Goal: Register for event/course

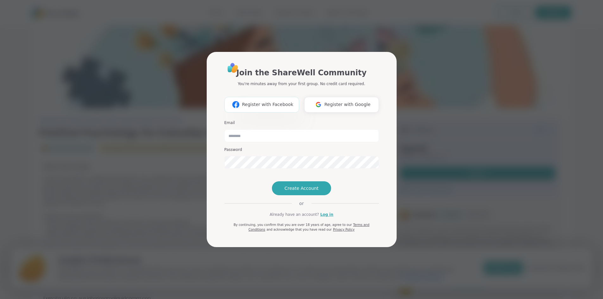
click at [282, 97] on button "Register with Facebook" at bounding box center [262, 105] width 75 height 16
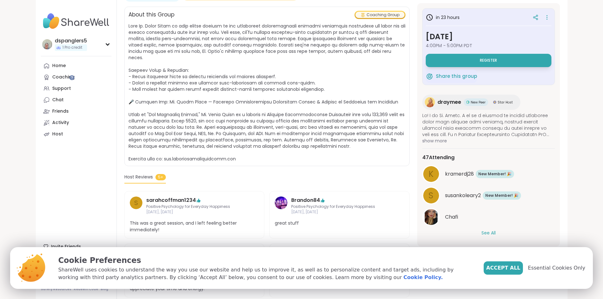
scroll to position [148, 0]
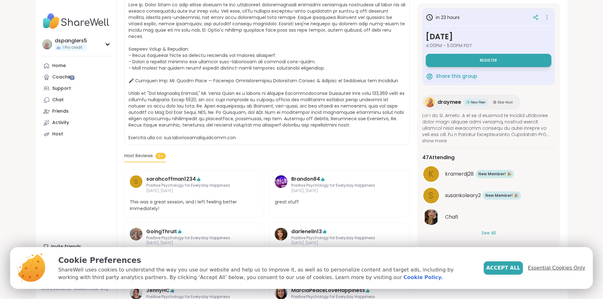
click at [561, 268] on span "Essential Cookies Only" at bounding box center [556, 268] width 57 height 8
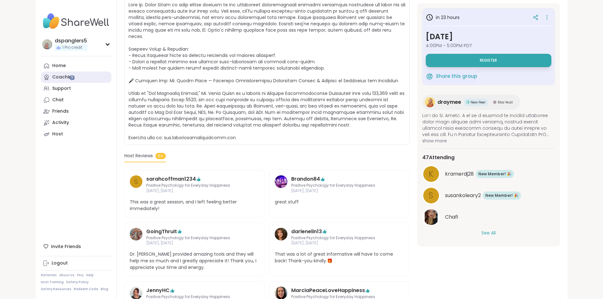
click at [52, 78] on div "Coaching" at bounding box center [63, 77] width 22 height 6
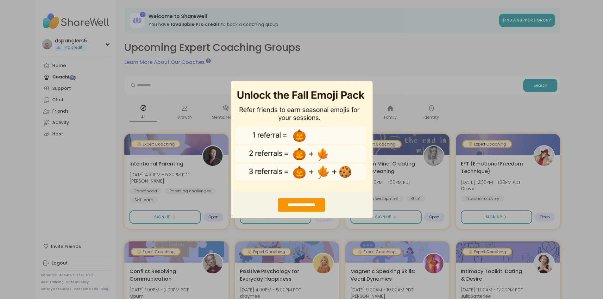
click at [492, 94] on div "**********" at bounding box center [301, 149] width 603 height 299
click at [24, 66] on div "**********" at bounding box center [301, 149] width 603 height 299
click at [25, 63] on div "**********" at bounding box center [301, 149] width 603 height 299
click at [312, 204] on div "**********" at bounding box center [301, 205] width 47 height 14
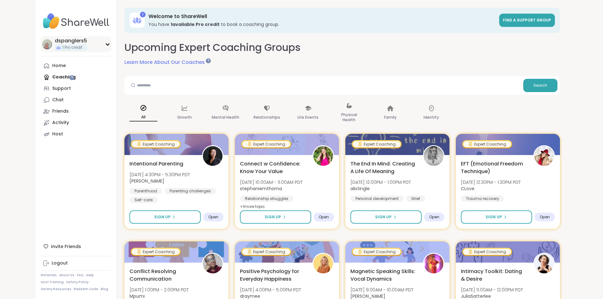
click at [105, 45] on icon at bounding box center [107, 44] width 5 height 3
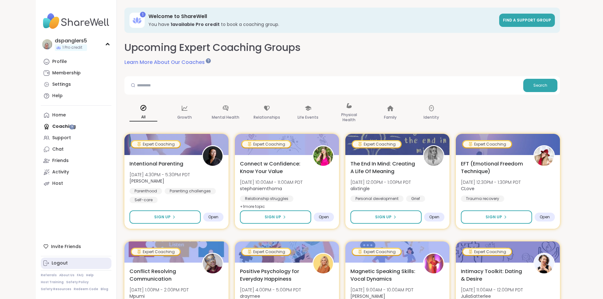
click at [48, 268] on link "Logout" at bounding box center [76, 263] width 71 height 11
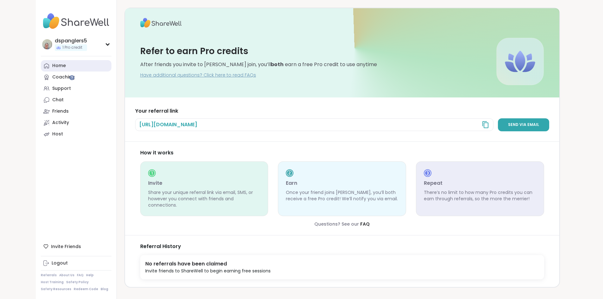
click at [52, 68] on div "Home" at bounding box center [59, 66] width 14 height 6
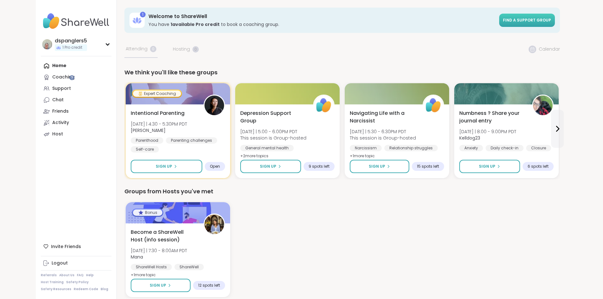
click at [555, 16] on link "Find a support group" at bounding box center [528, 20] width 56 height 13
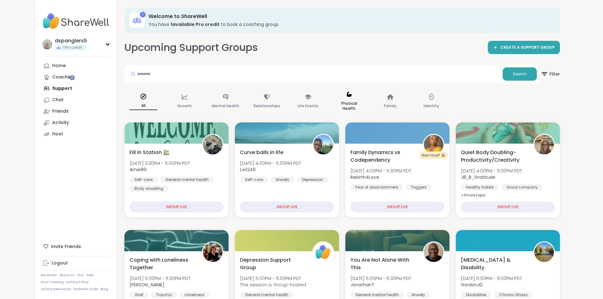
click at [335, 100] on p "Physical Health" at bounding box center [349, 106] width 28 height 13
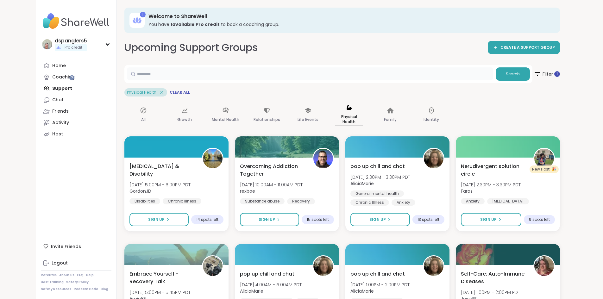
click at [146, 77] on input "text" at bounding box center [310, 73] width 366 height 13
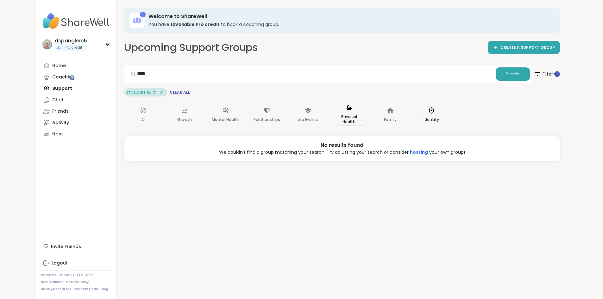
click at [413, 109] on div "Identity" at bounding box center [432, 115] width 38 height 32
click at [387, 111] on icon at bounding box center [390, 110] width 7 height 7
click at [346, 111] on icon at bounding box center [349, 107] width 7 height 7
click at [132, 72] on input "****" at bounding box center [310, 73] width 366 height 13
type input "*"
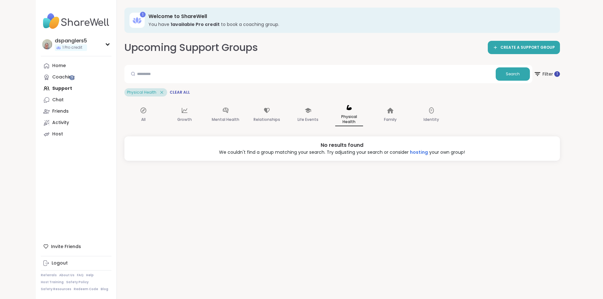
click at [335, 120] on p "Physical Health" at bounding box center [349, 119] width 28 height 13
click at [181, 111] on icon at bounding box center [184, 110] width 7 height 7
click at [140, 112] on icon at bounding box center [143, 110] width 7 height 7
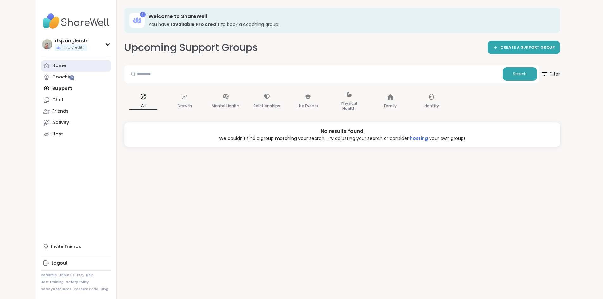
click at [41, 67] on link "Home" at bounding box center [76, 65] width 71 height 11
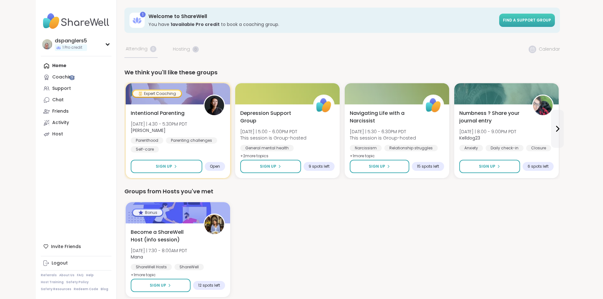
click at [551, 17] on span "Find a support group" at bounding box center [527, 19] width 48 height 5
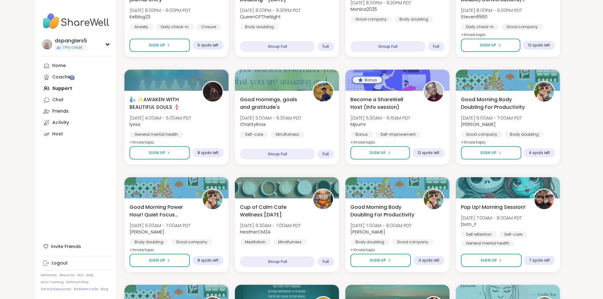
scroll to position [676, 0]
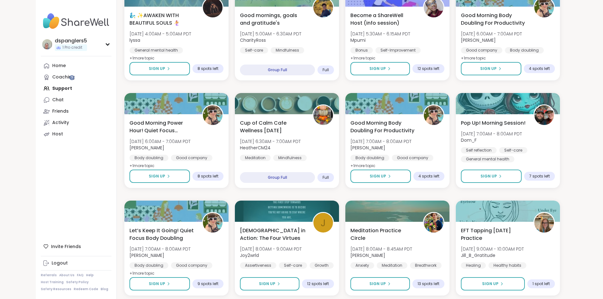
click at [41, 89] on div "Home Coaching Support Chat Friends Activity Host" at bounding box center [76, 100] width 71 height 80
click at [52, 100] on div "Chat" at bounding box center [57, 100] width 11 height 6
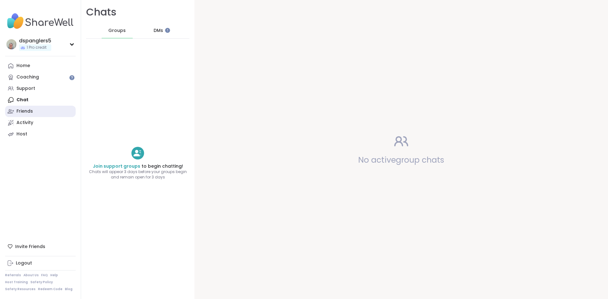
click at [24, 111] on div "Friends" at bounding box center [24, 111] width 16 height 6
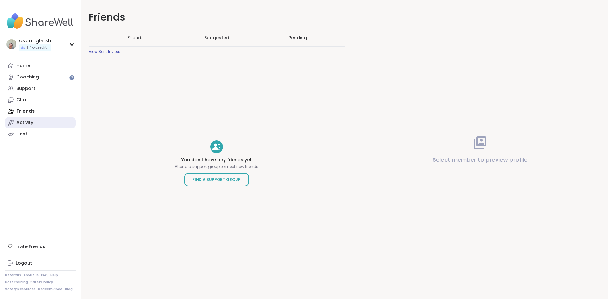
click at [29, 126] on link "Activity" at bounding box center [40, 122] width 71 height 11
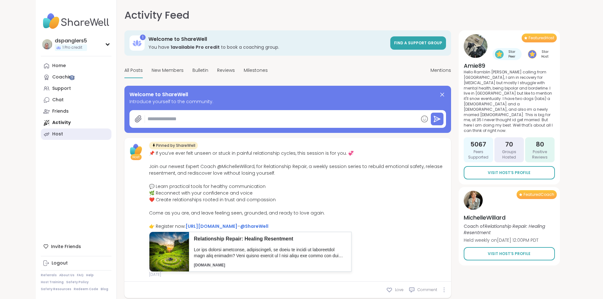
click at [41, 134] on link "Host" at bounding box center [76, 134] width 71 height 11
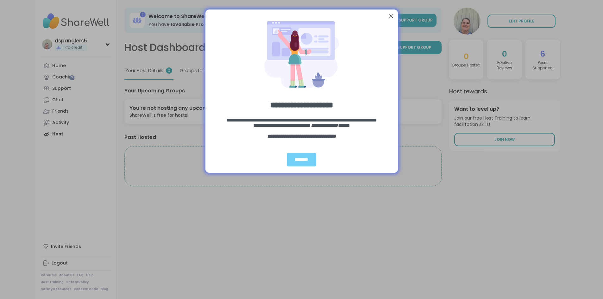
click at [392, 18] on div "Close Step" at bounding box center [391, 16] width 8 height 8
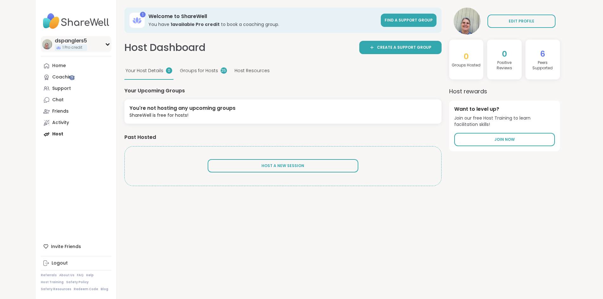
click at [69, 49] on div "dspanglers5 1 Pro credit" at bounding box center [76, 44] width 71 height 16
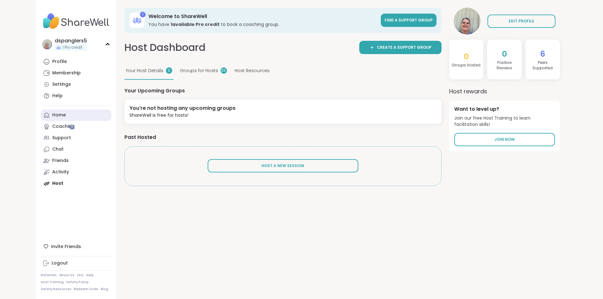
click at [52, 116] on div "Home" at bounding box center [59, 115] width 14 height 6
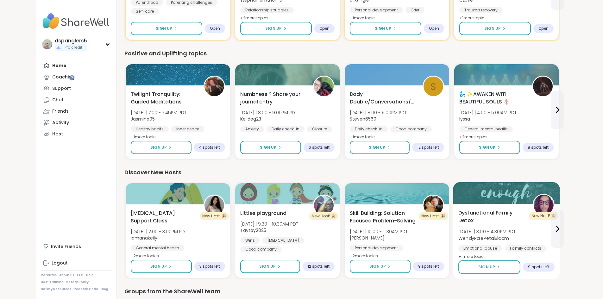
scroll to position [355, 0]
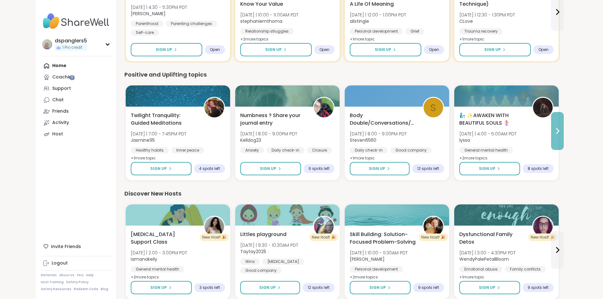
click at [562, 132] on icon at bounding box center [558, 131] width 8 height 8
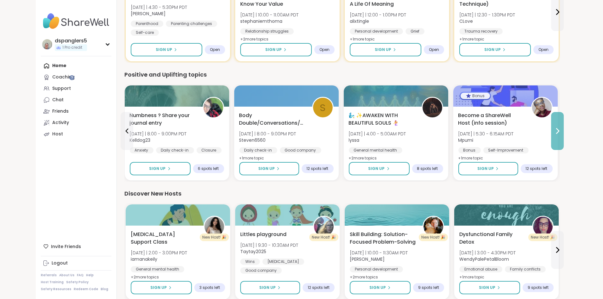
click at [562, 132] on icon at bounding box center [558, 131] width 8 height 8
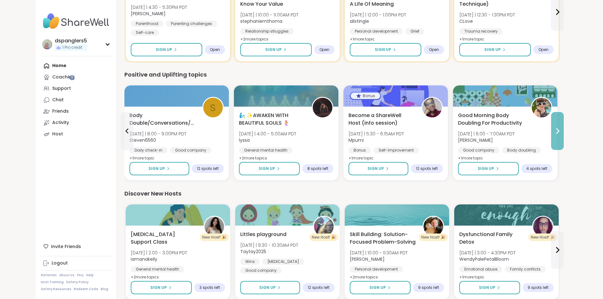
click at [562, 132] on icon at bounding box center [558, 131] width 8 height 8
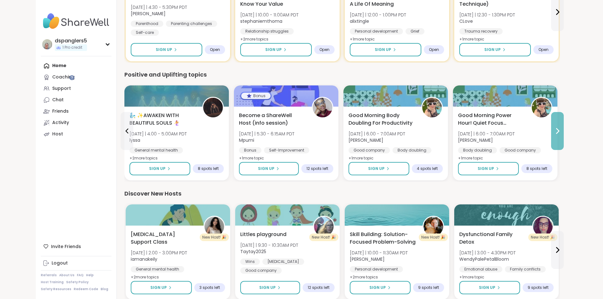
click at [562, 132] on icon at bounding box center [558, 131] width 8 height 8
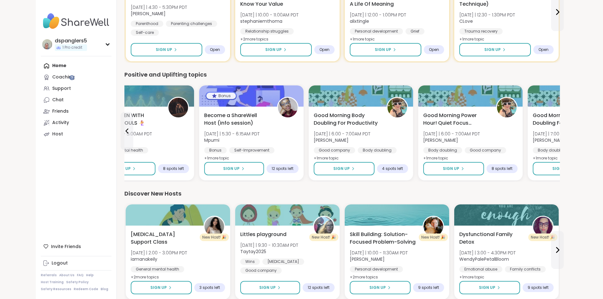
click at [596, 132] on div "Good Morning Body Doubling For Productivity [DATE] | 7:00 - 8:00AM PDT [PERSON_…" at bounding box center [580, 144] width 105 height 74
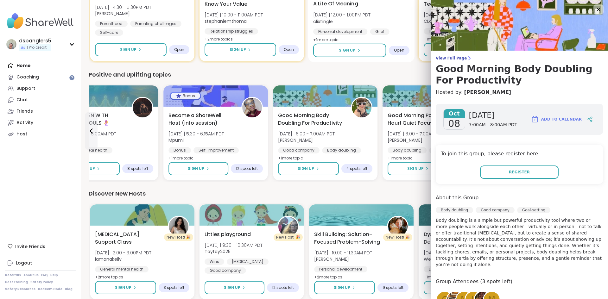
click at [403, 22] on div "The End In Mind: Creating A Life Of Meaning [DATE] | 12:00 - 1:00PM PDT alixtin…" at bounding box center [361, 18] width 96 height 52
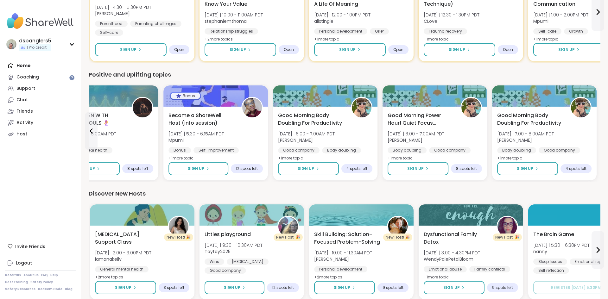
click at [399, 72] on div "Positive and Uplifting topics" at bounding box center [345, 74] width 512 height 9
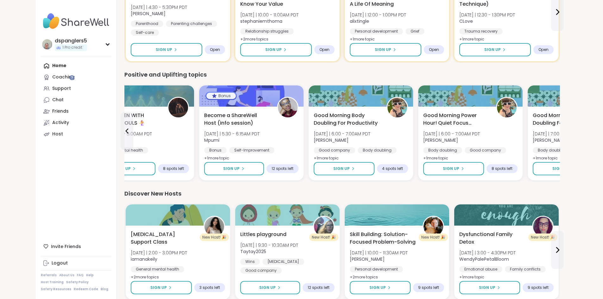
scroll to position [313, 0]
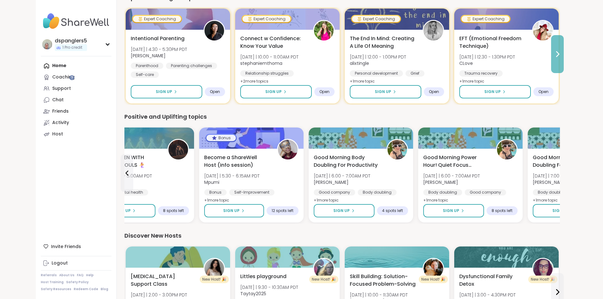
click at [564, 56] on button at bounding box center [557, 54] width 13 height 38
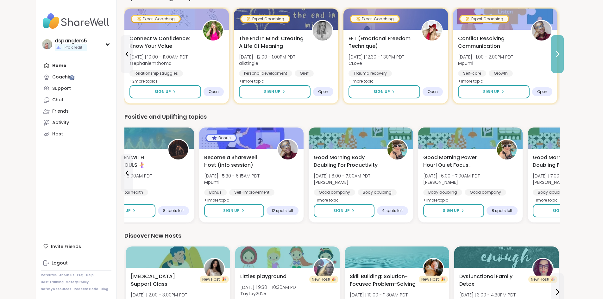
click at [562, 55] on icon at bounding box center [558, 54] width 8 height 8
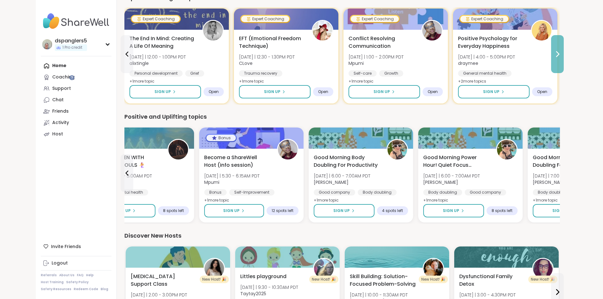
click at [562, 55] on icon at bounding box center [558, 54] width 8 height 8
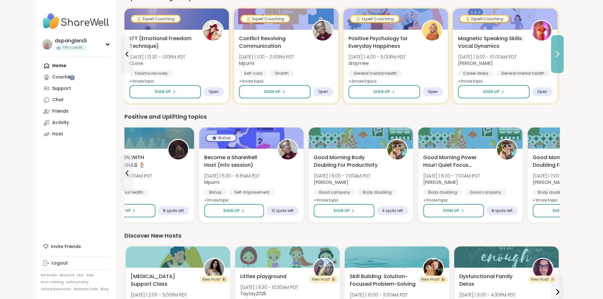
click at [562, 55] on icon at bounding box center [558, 54] width 8 height 8
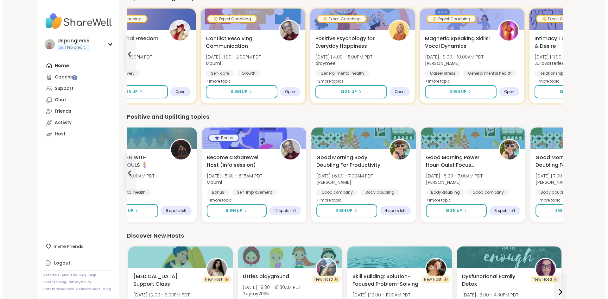
scroll to position [376, 0]
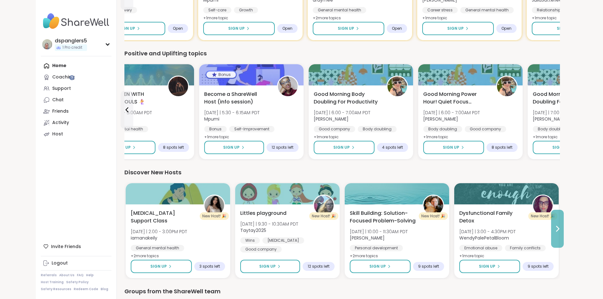
click at [564, 240] on button at bounding box center [557, 229] width 13 height 38
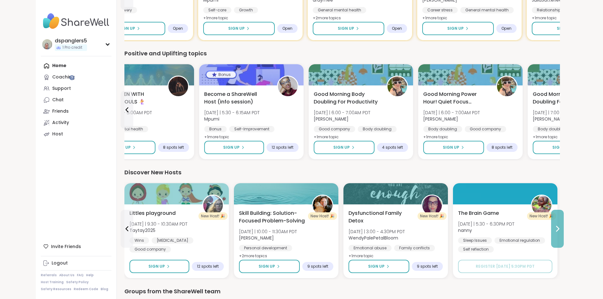
click at [564, 240] on button at bounding box center [557, 229] width 13 height 38
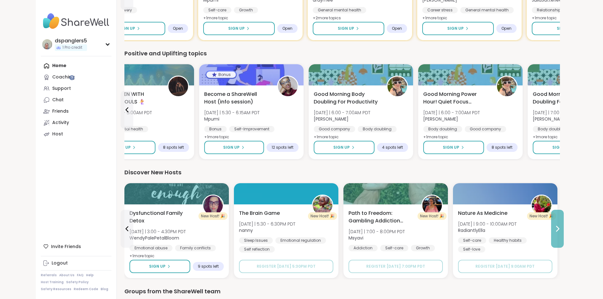
click at [564, 240] on button at bounding box center [557, 229] width 13 height 38
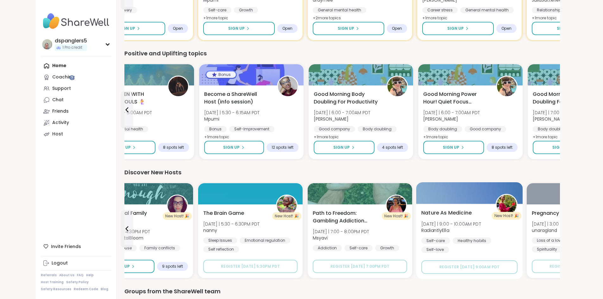
click at [422, 213] on span "Nature As Medicine" at bounding box center [447, 213] width 50 height 8
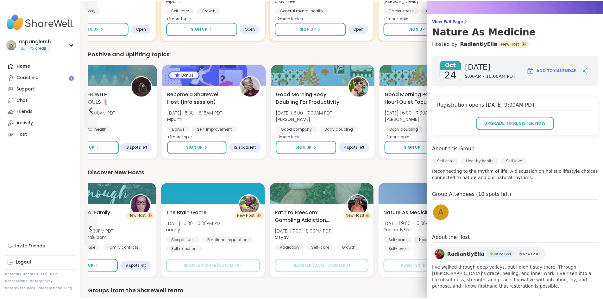
scroll to position [0, 0]
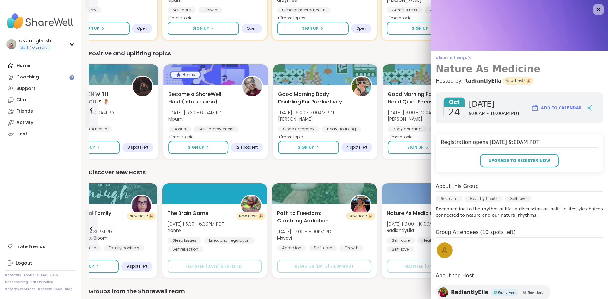
click at [456, 70] on h3 "Nature As Medicine" at bounding box center [519, 68] width 167 height 11
